Goal: Task Accomplishment & Management: Use online tool/utility

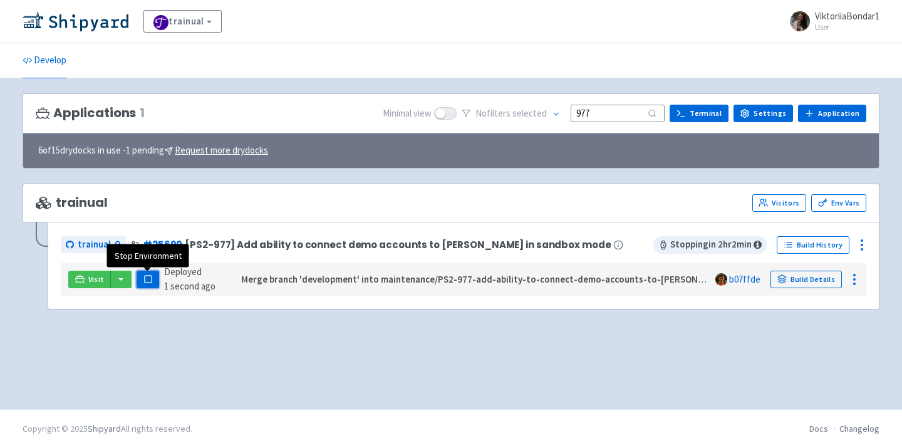
click at [147, 278] on rect "button" at bounding box center [147, 279] width 7 height 7
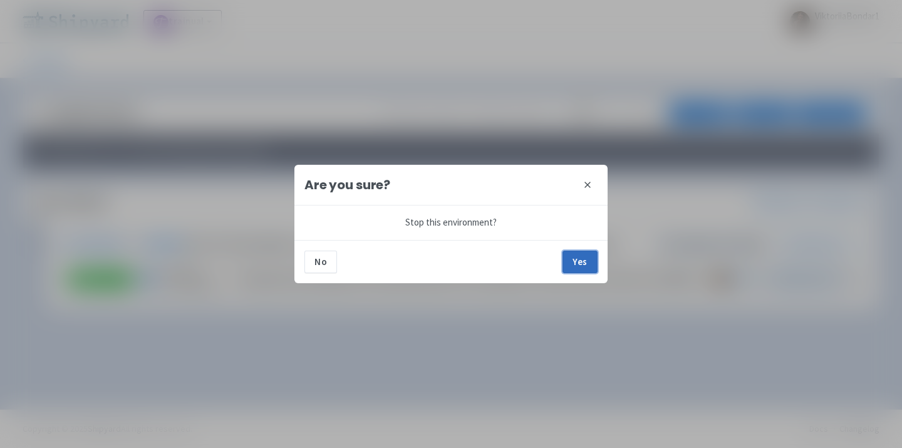
click at [590, 259] on button "Yes" at bounding box center [580, 262] width 35 height 23
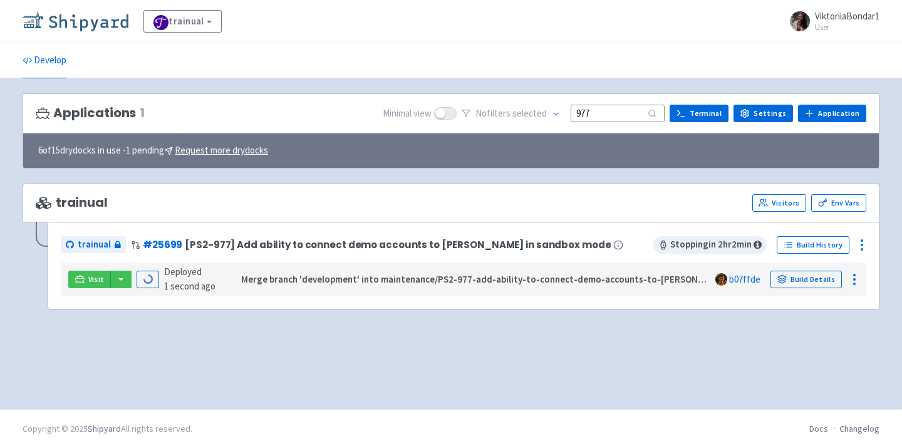
click at [83, 16] on img at bounding box center [76, 21] width 106 height 20
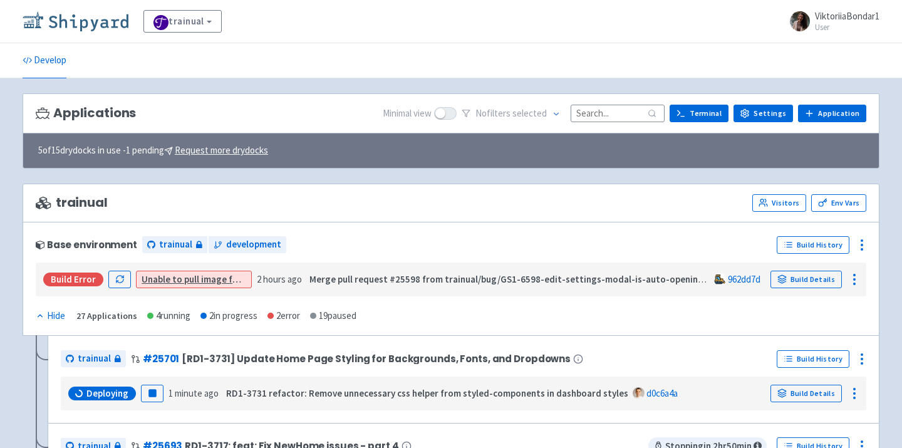
click at [100, 18] on img at bounding box center [76, 21] width 106 height 20
click at [601, 116] on input at bounding box center [618, 113] width 94 height 17
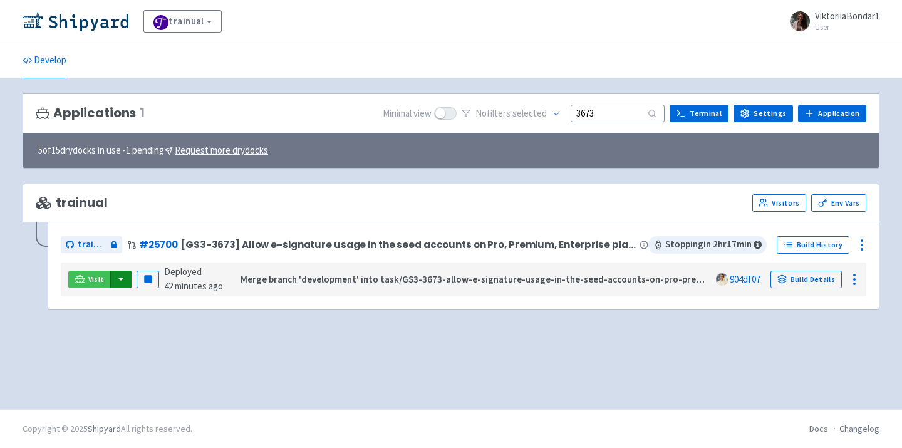
type input "3673"
click at [125, 278] on button "button" at bounding box center [120, 280] width 21 height 18
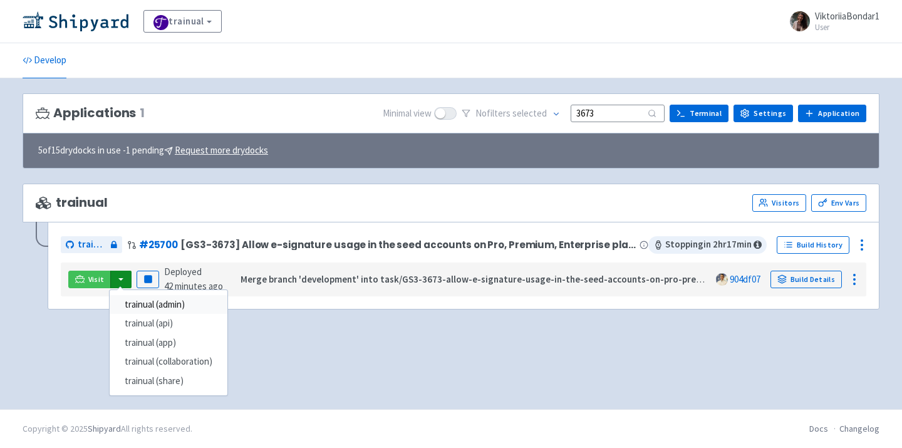
click at [159, 301] on link "trainual (admin)" at bounding box center [169, 304] width 118 height 19
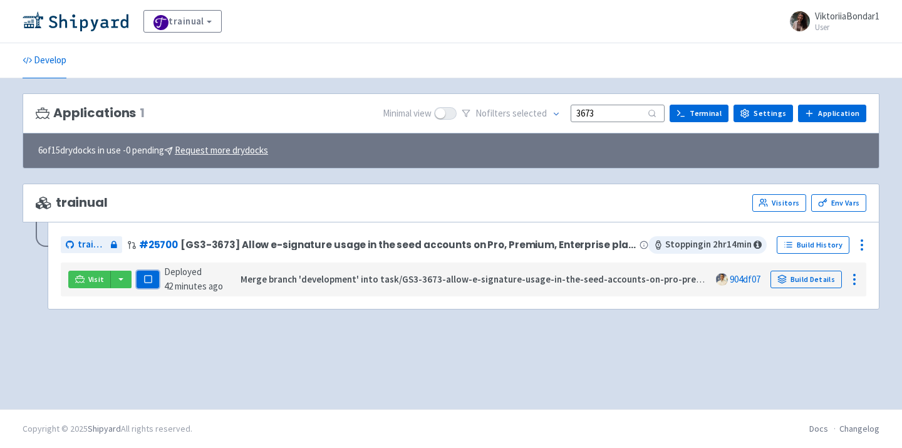
click at [145, 277] on rect "button" at bounding box center [147, 279] width 7 height 7
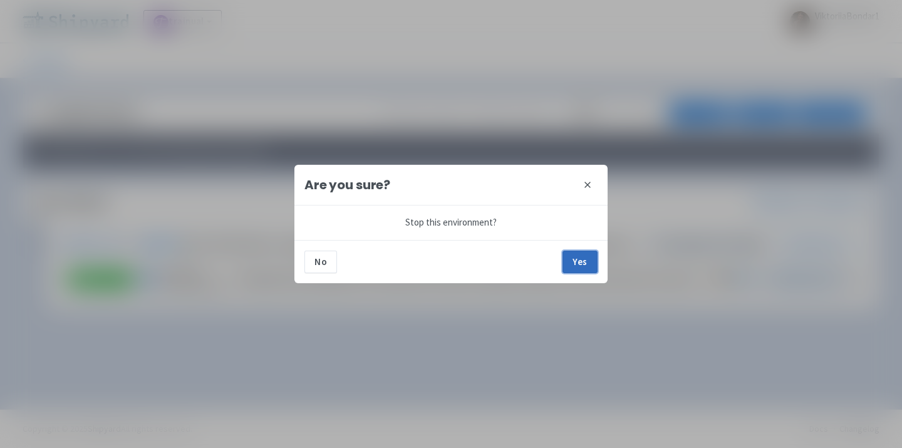
click at [579, 262] on button "Yes" at bounding box center [580, 262] width 35 height 23
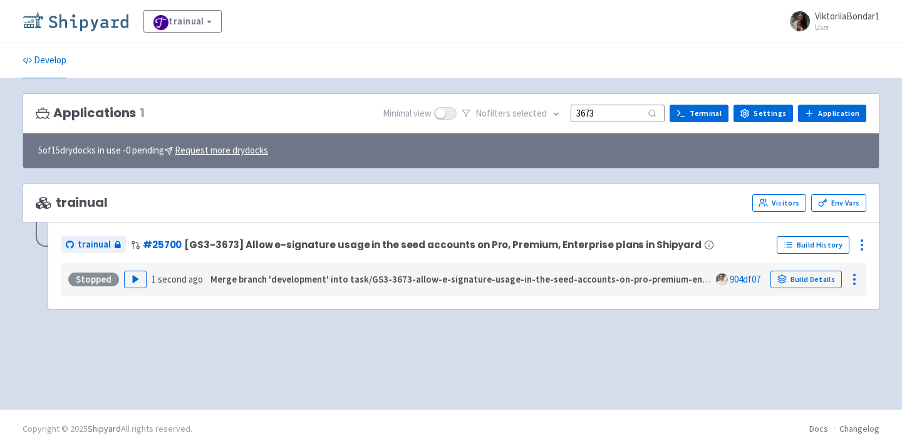
click at [84, 19] on img at bounding box center [76, 21] width 106 height 20
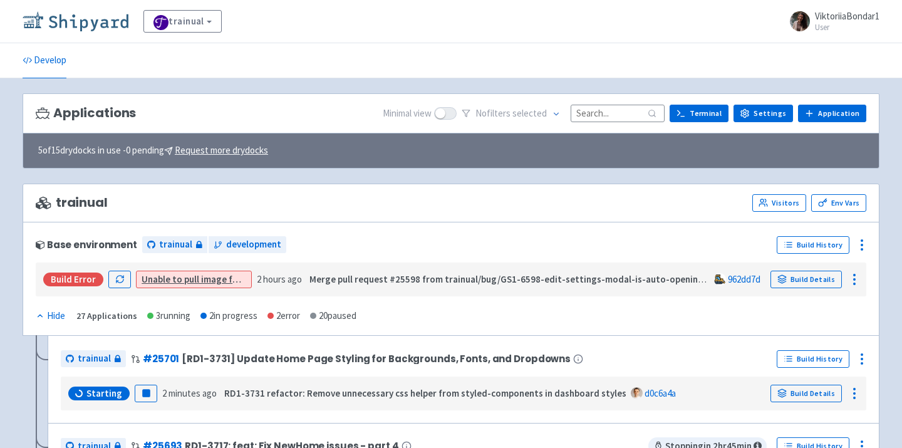
click at [87, 24] on img at bounding box center [76, 21] width 106 height 20
click at [625, 112] on input at bounding box center [618, 113] width 94 height 17
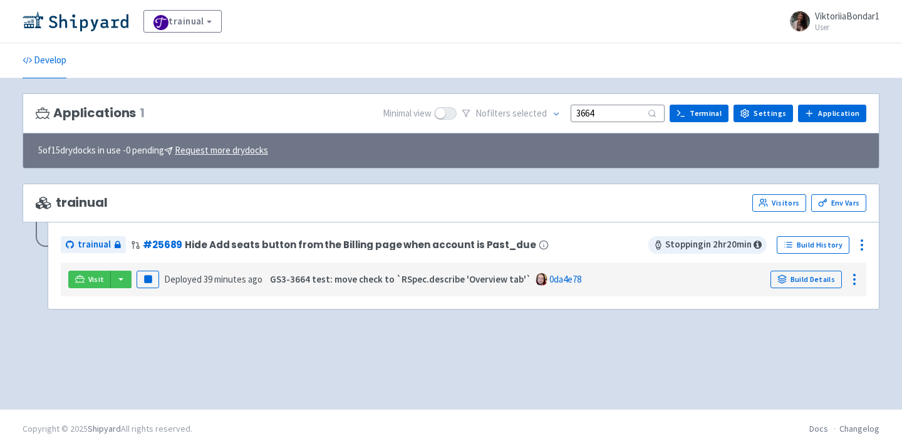
type input "3664"
